Goal: Information Seeking & Learning: Learn about a topic

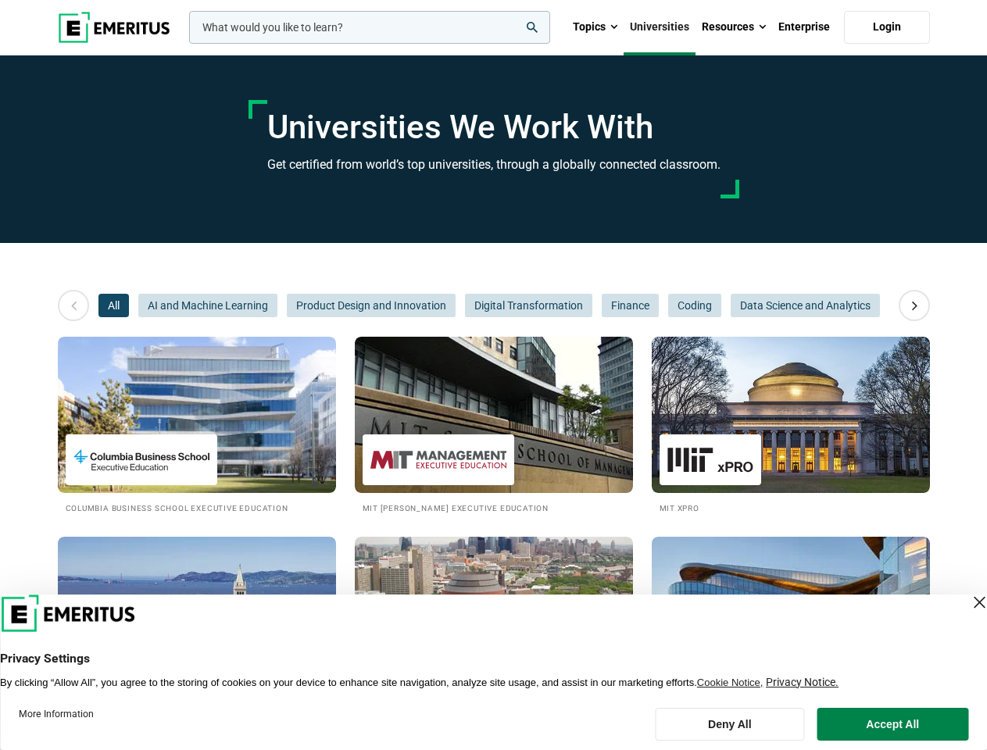
click at [370, 27] on input "woocommerce-product-search-field-0" at bounding box center [369, 27] width 361 height 33
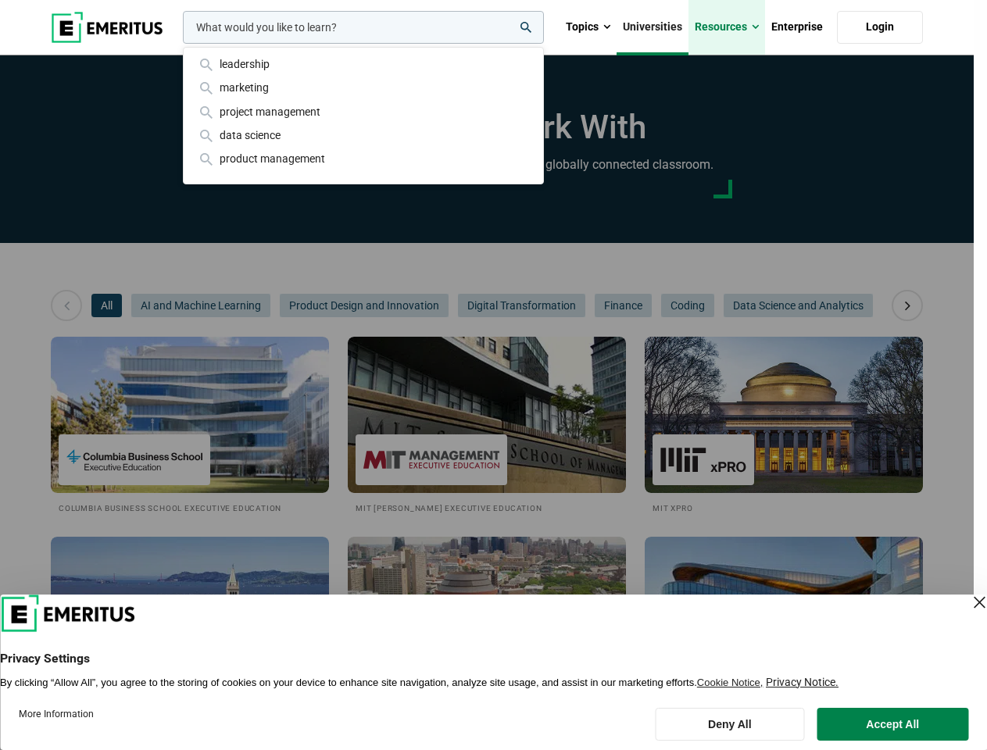
click at [734, 27] on link "Resources" at bounding box center [727, 27] width 77 height 55
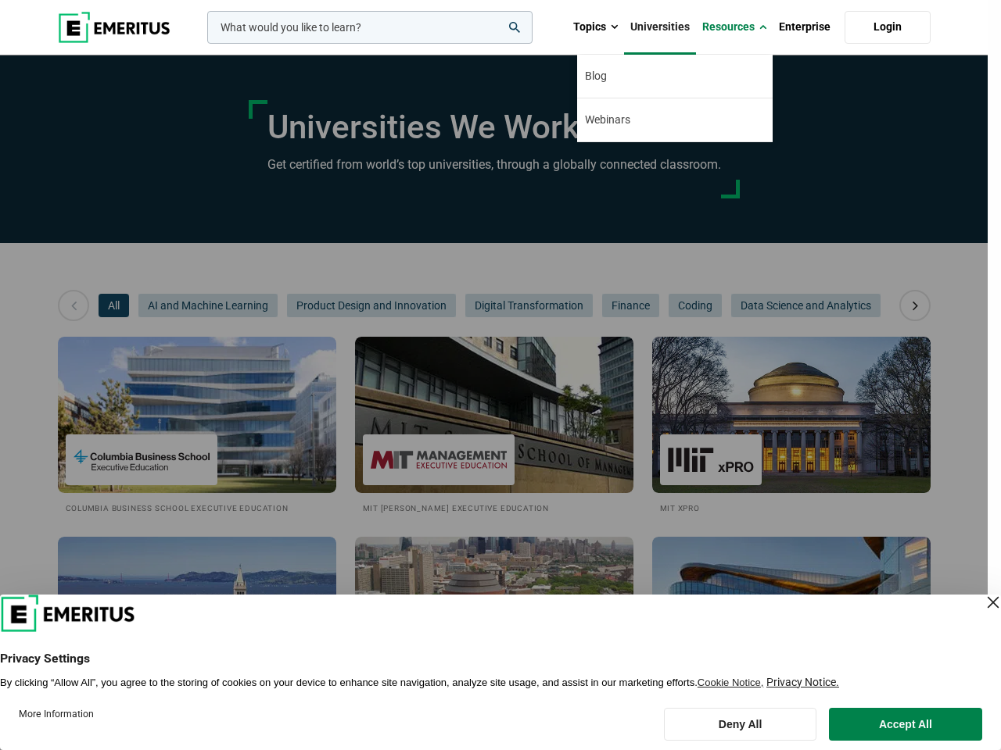
click at [204, 44] on div "leadership marketing project management data science product management" at bounding box center [368, 27] width 328 height 33
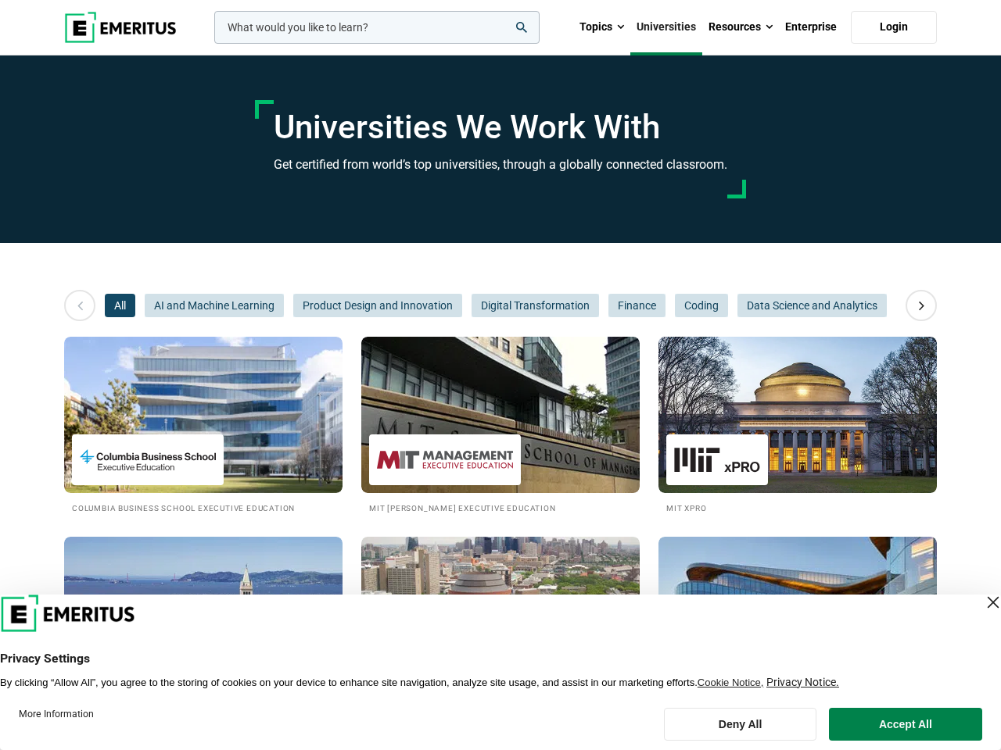
click at [915, 306] on icon at bounding box center [921, 306] width 27 height 28
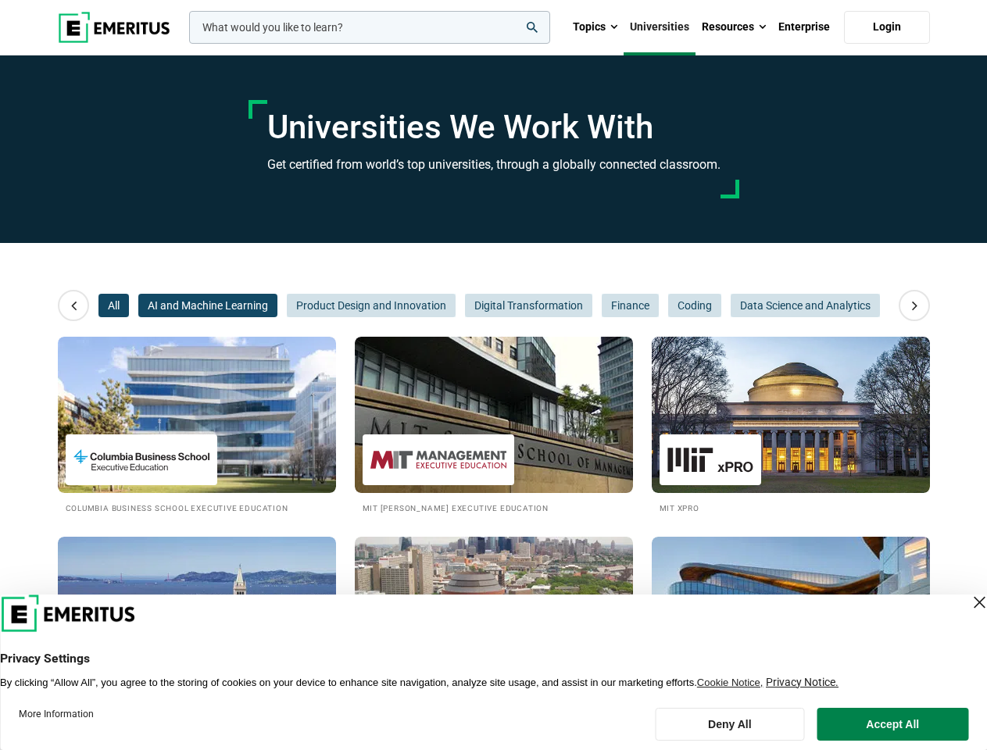
click at [138, 306] on span "AI and Machine Learning" at bounding box center [207, 305] width 139 height 23
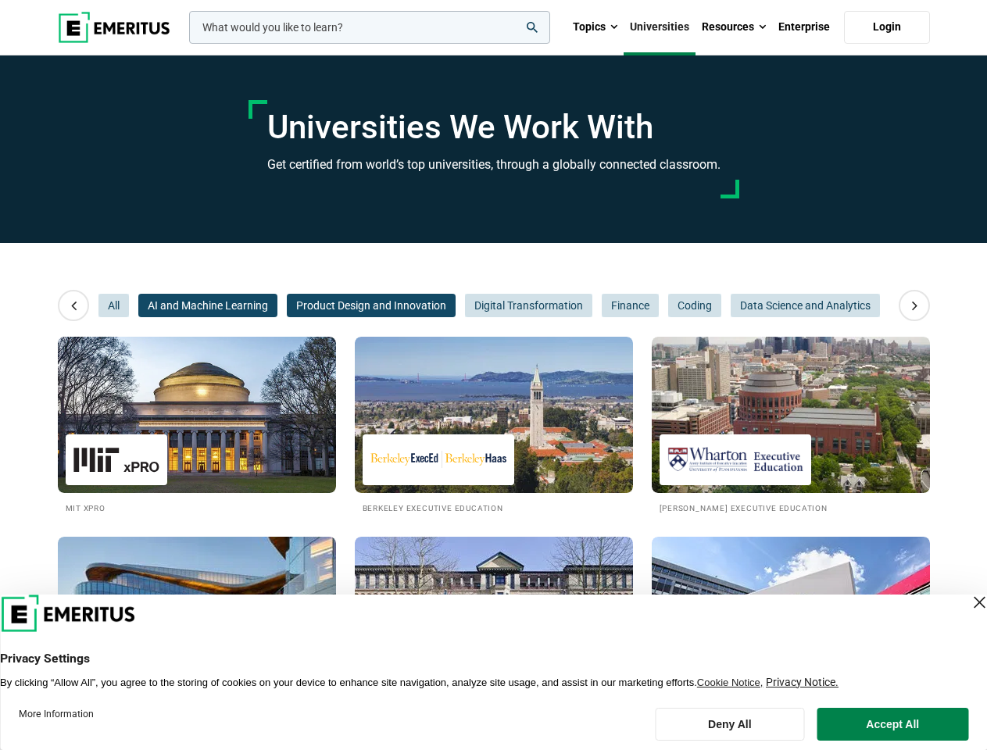
click at [287, 306] on span "Product Design and Innovation" at bounding box center [371, 305] width 169 height 23
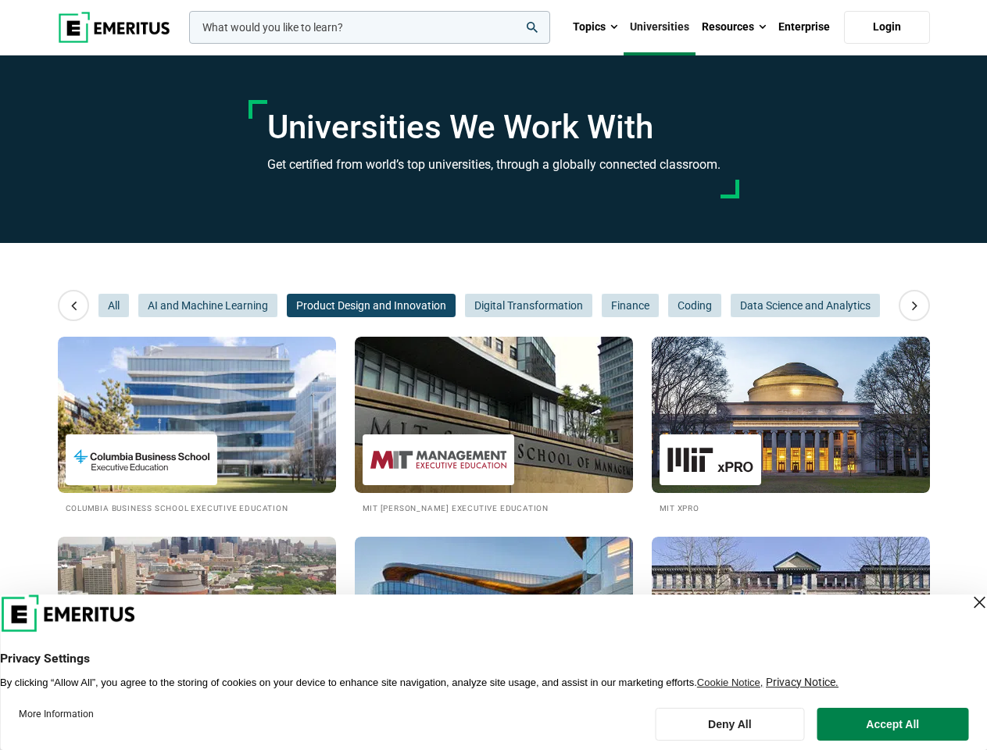
scroll to position [0, 235]
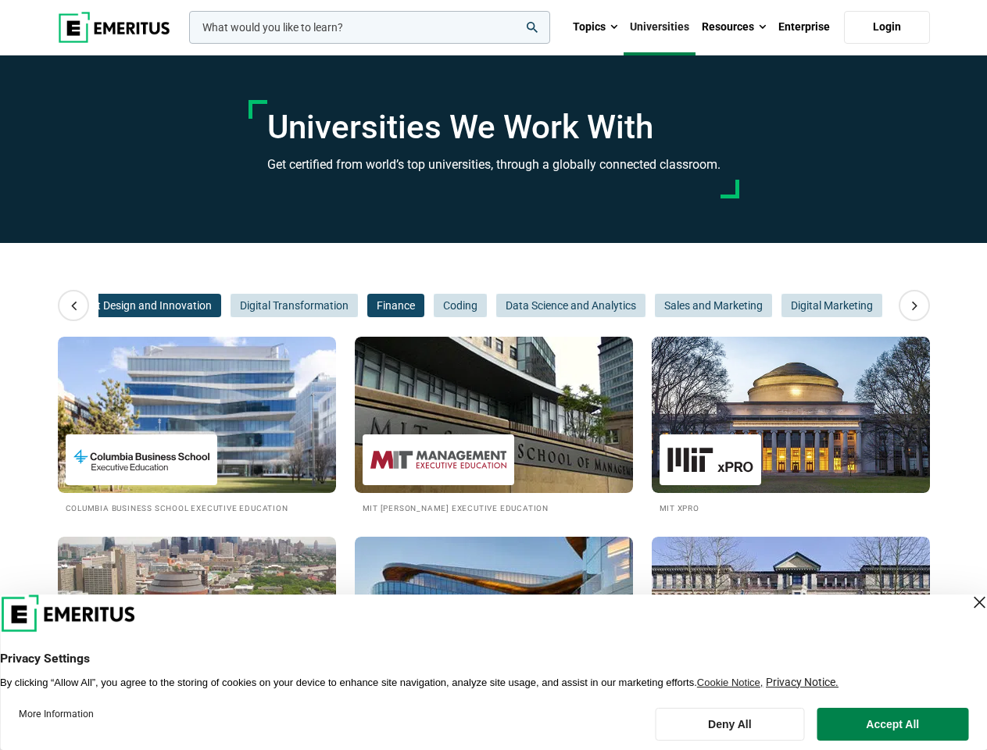
click at [371, 306] on span "Finance" at bounding box center [395, 305] width 57 height 23
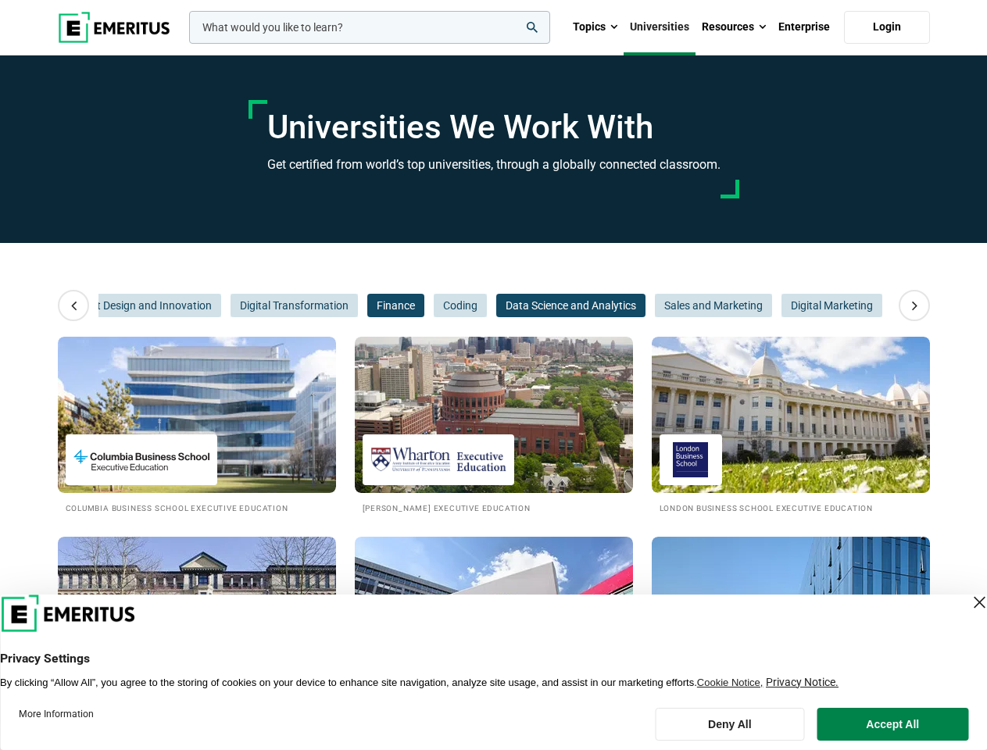
click at [528, 306] on span "Data Science and Analytics" at bounding box center [570, 305] width 149 height 23
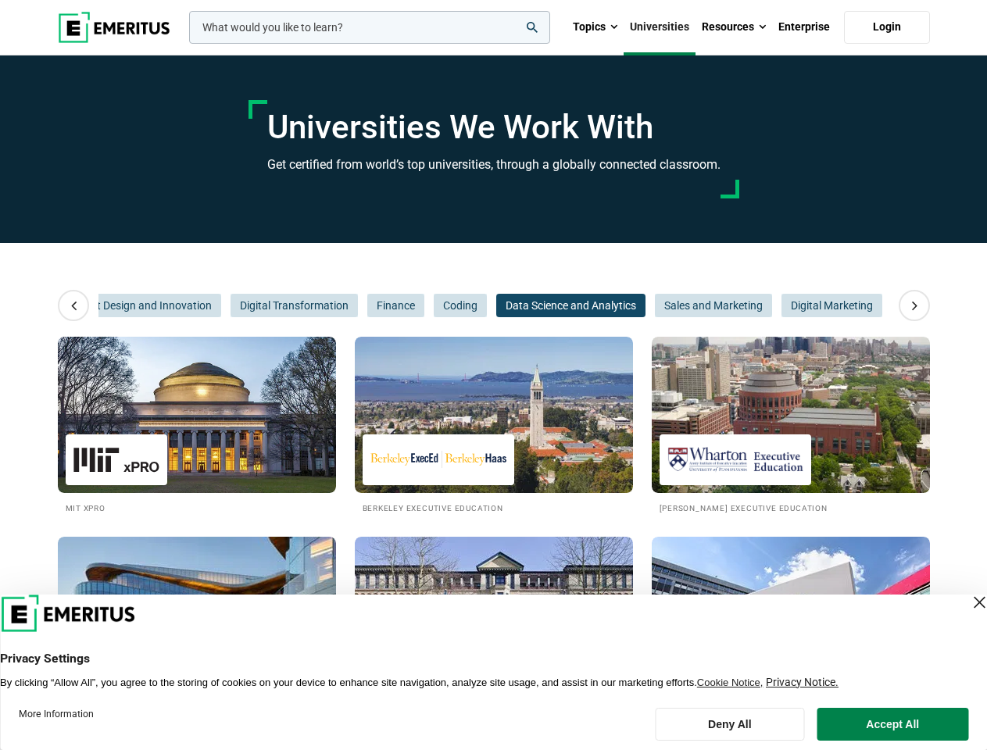
click at [629, 306] on span "Data Science and Analytics" at bounding box center [570, 305] width 149 height 23
click at [694, 306] on span "Sales and Marketing" at bounding box center [713, 305] width 117 height 23
